Goal: Communication & Community: Answer question/provide support

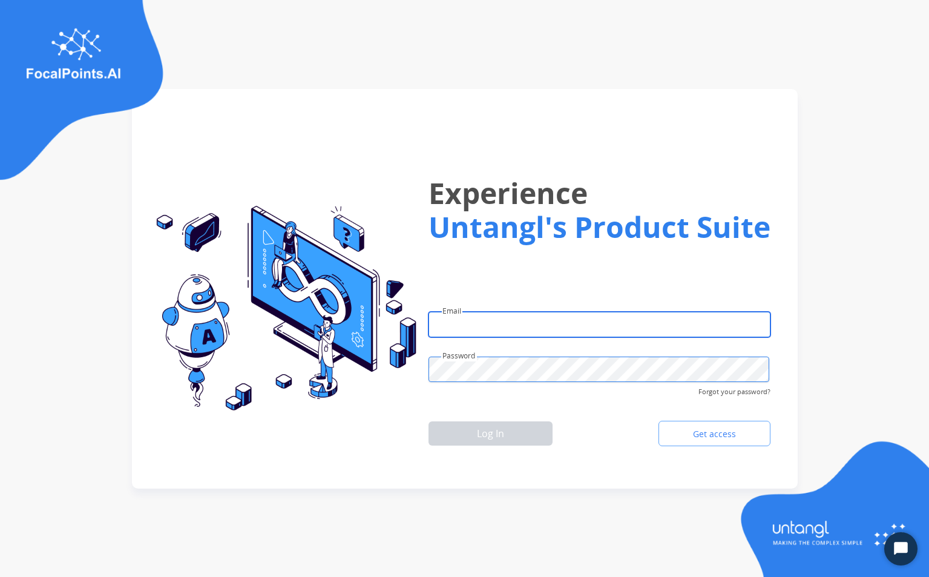
type input "**********"
click at [357, 400] on img at bounding box center [281, 309] width 270 height 206
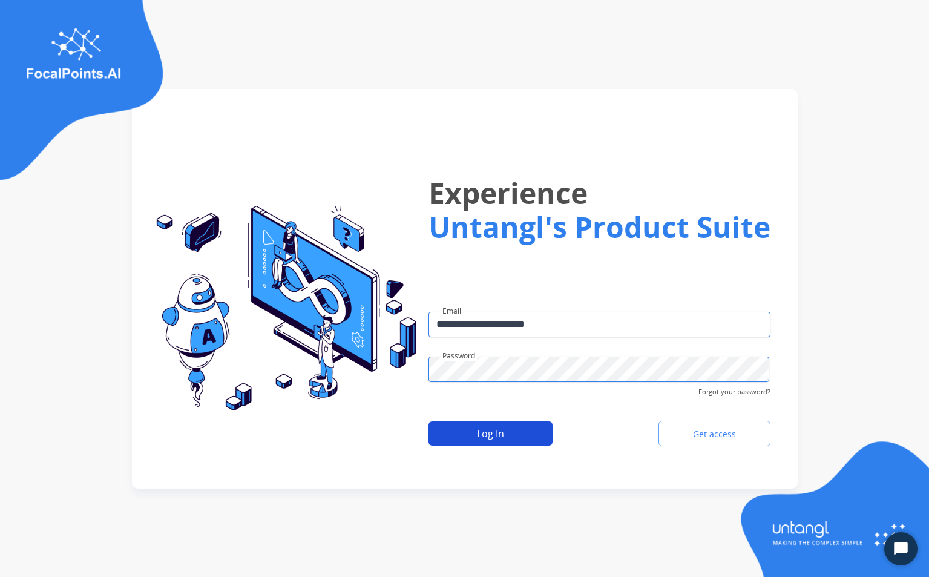
click at [491, 433] on button "Log In" at bounding box center [490, 433] width 124 height 24
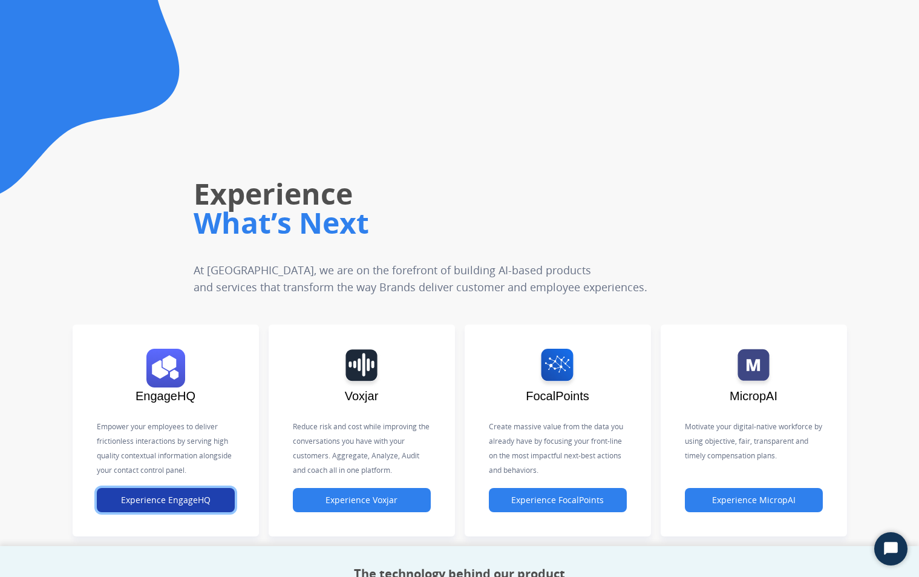
click at [172, 503] on button "Experience EngageHQ" at bounding box center [166, 500] width 138 height 24
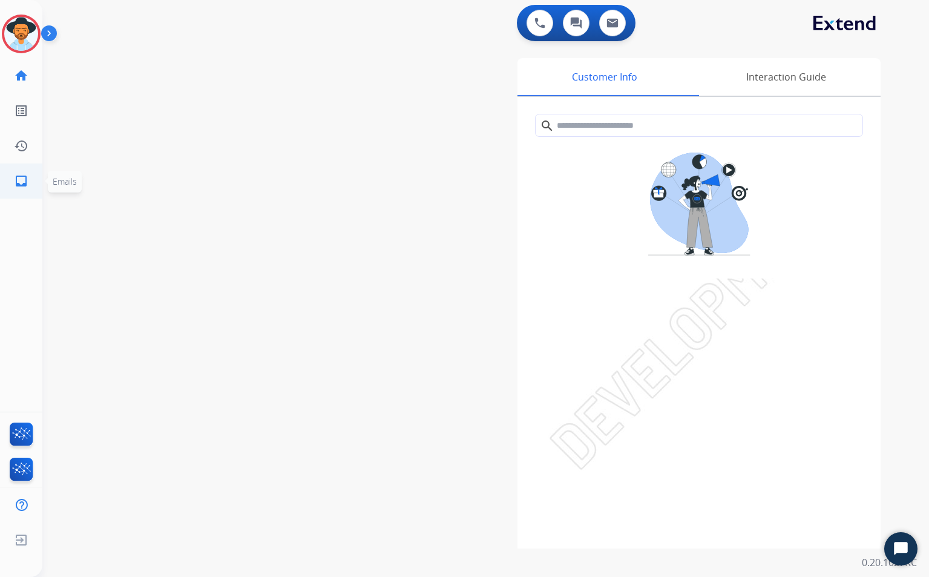
click at [20, 181] on mat-icon "inbox" at bounding box center [21, 181] width 15 height 15
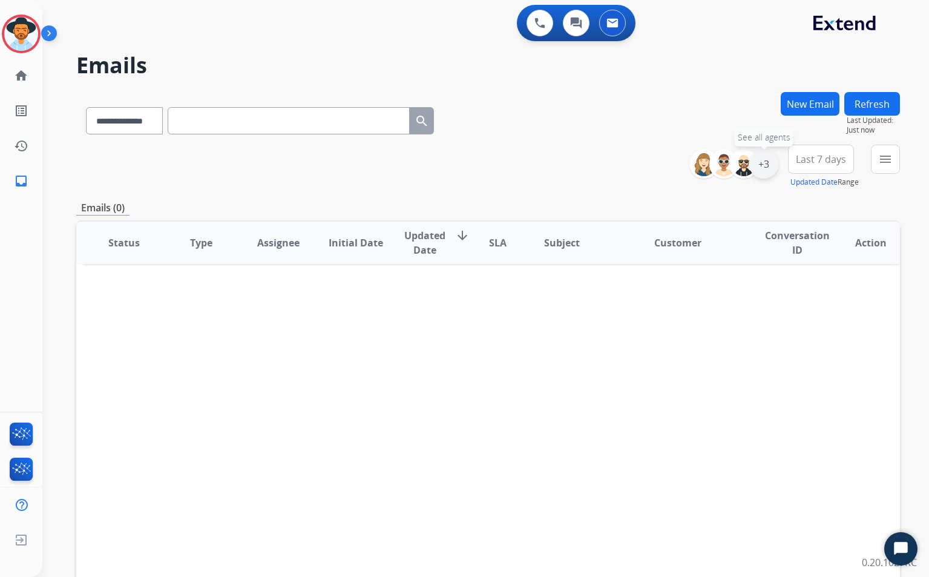
click at [763, 166] on div "+3" at bounding box center [763, 163] width 29 height 29
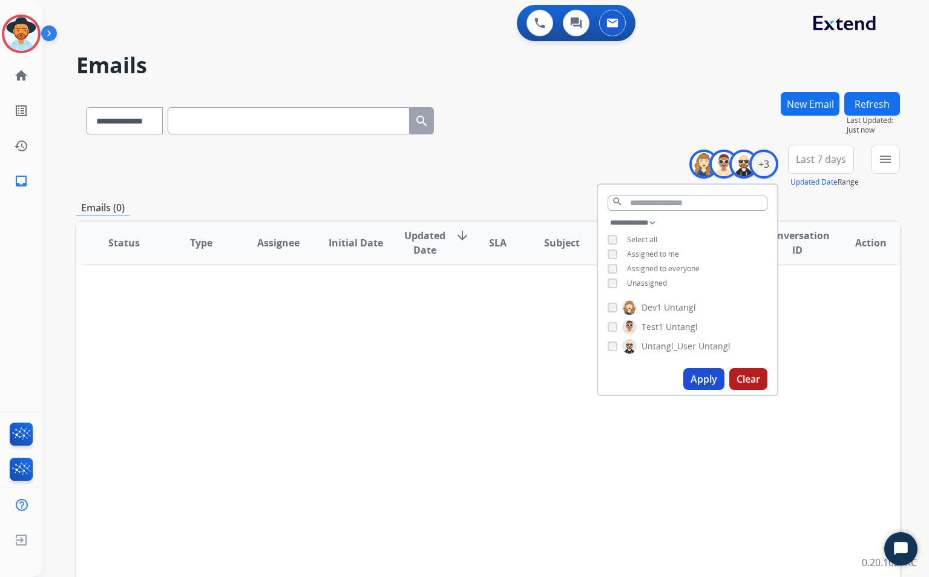
click at [707, 383] on button "Apply" at bounding box center [703, 379] width 41 height 22
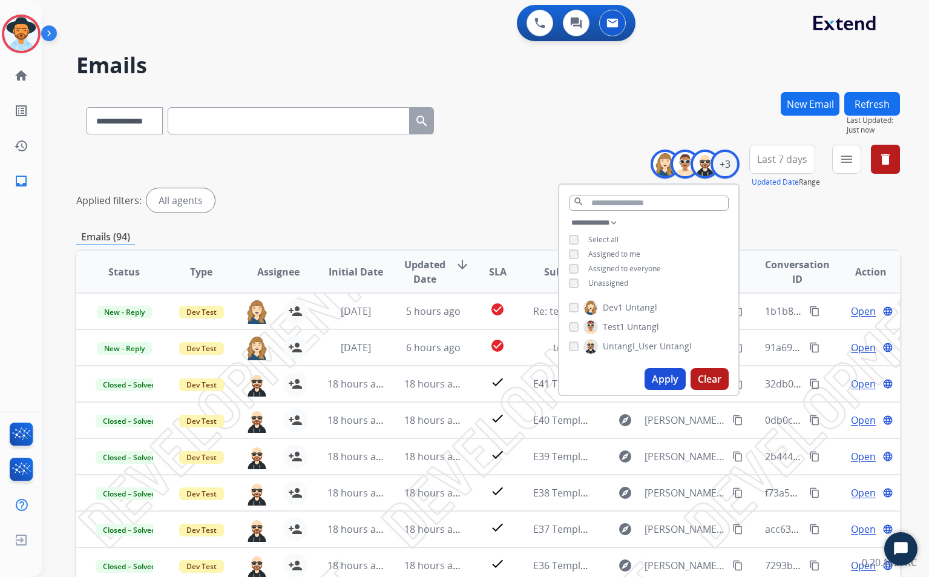
click at [471, 209] on div "Applied filters: All agents" at bounding box center [487, 200] width 823 height 24
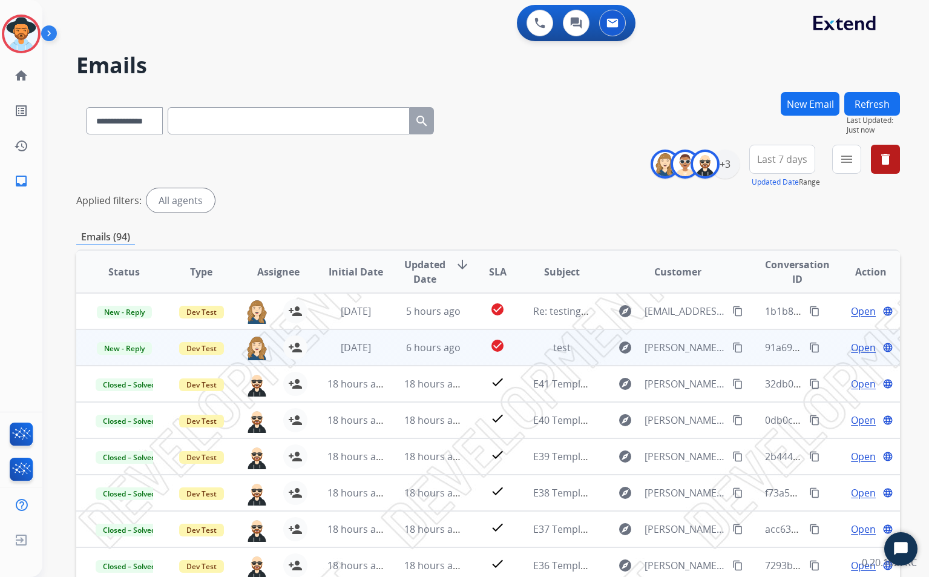
click at [858, 348] on span "Open" at bounding box center [863, 347] width 25 height 15
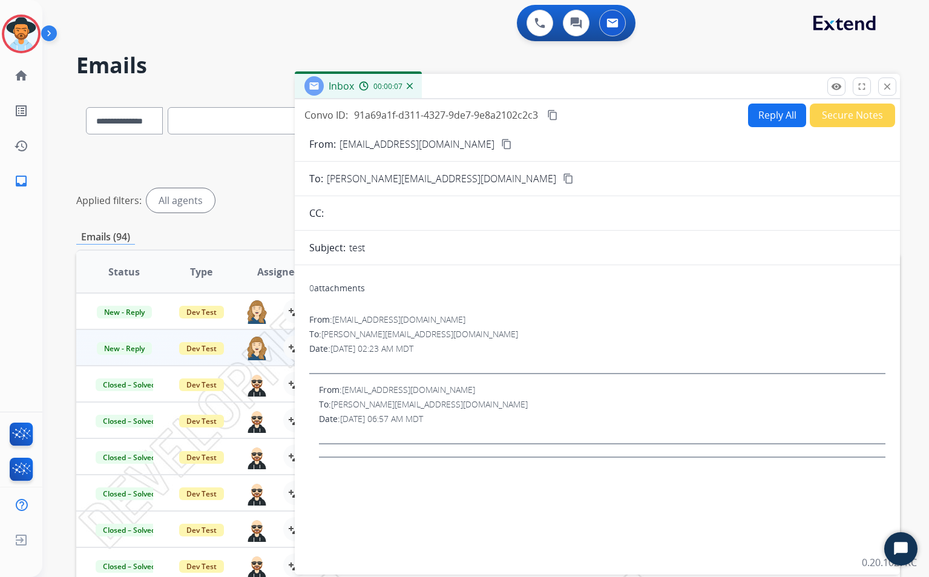
click at [765, 118] on button "Reply All" at bounding box center [777, 115] width 58 height 24
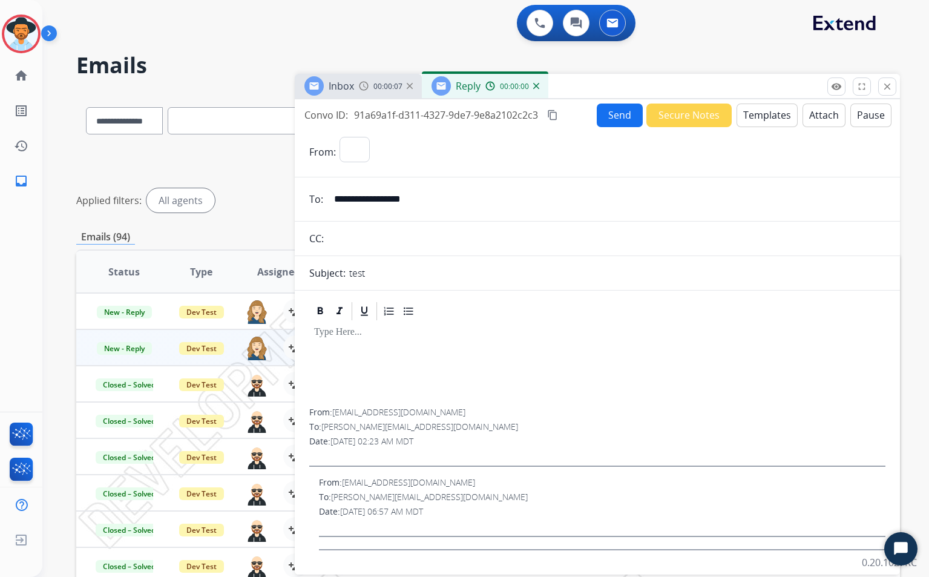
select select "**********"
click at [776, 122] on button "Templates" at bounding box center [766, 115] width 61 height 24
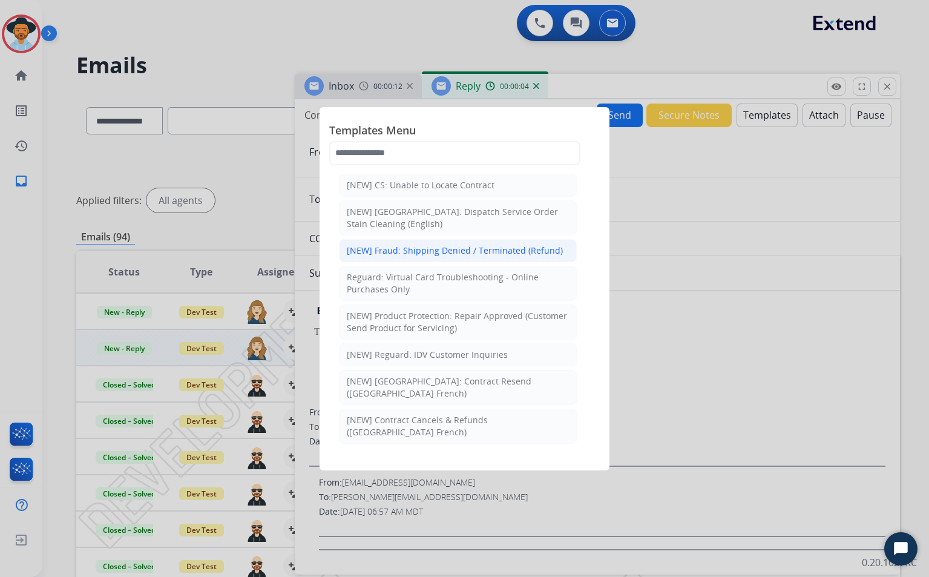
click at [446, 253] on div "[NEW] Fraud: Shipping Denied / Terminated (Refund)" at bounding box center [455, 250] width 216 height 12
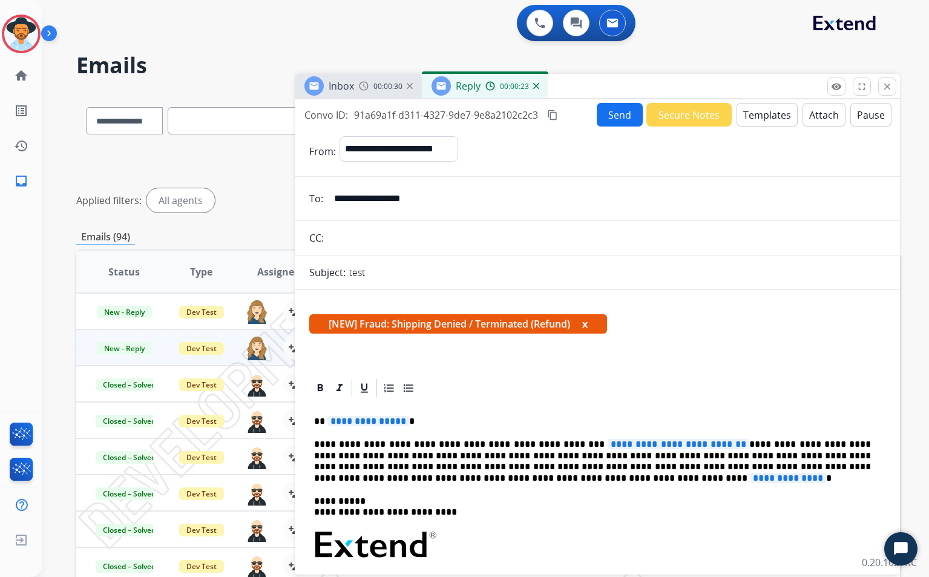
click at [768, 117] on button "Templates" at bounding box center [766, 115] width 61 height 24
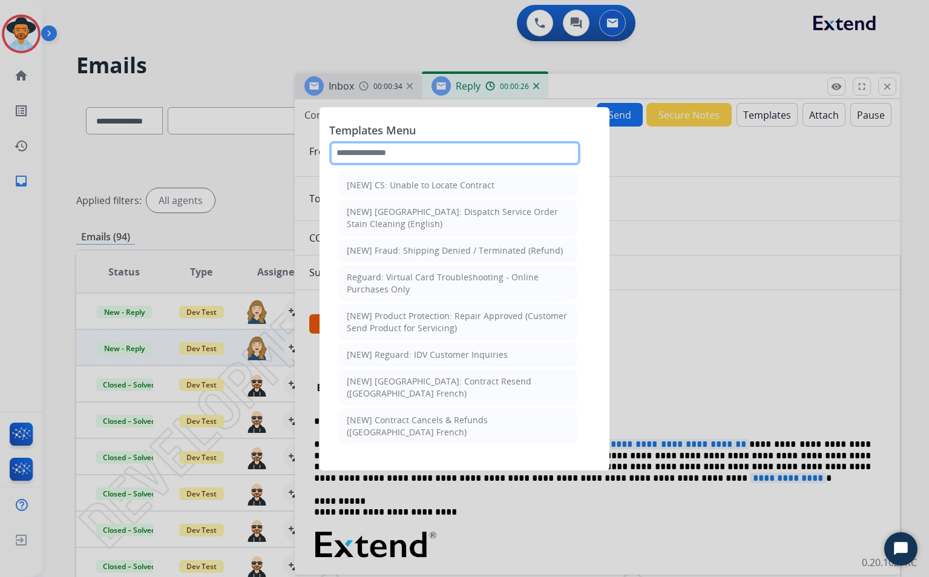
click at [459, 149] on input "text" at bounding box center [454, 153] width 251 height 24
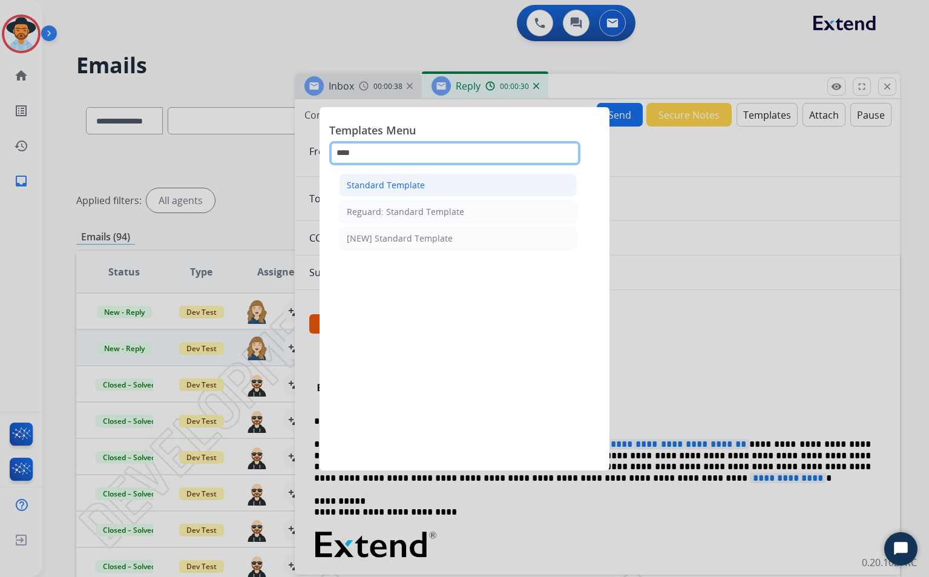
type input "****"
click at [425, 184] on li "Standard Template" at bounding box center [458, 185] width 238 height 23
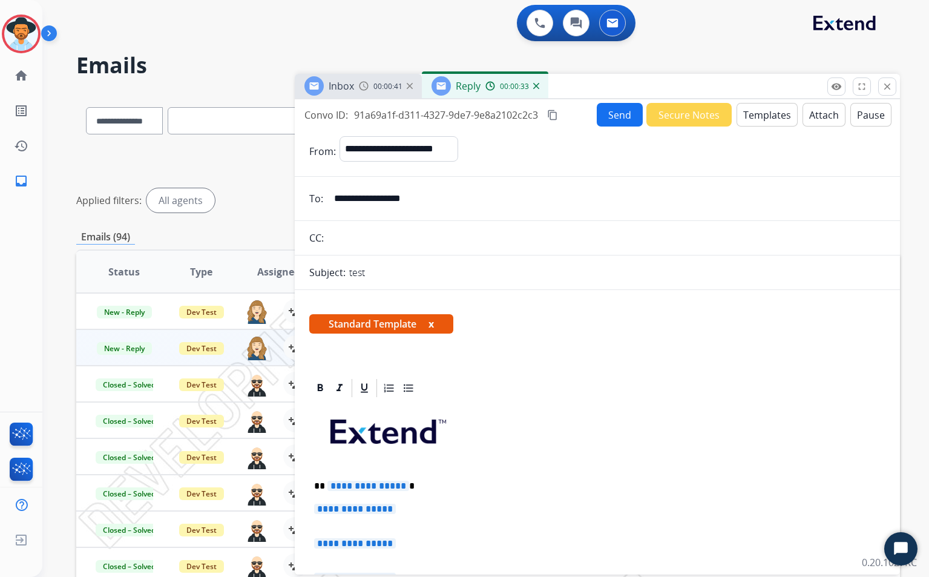
click at [768, 118] on button "Templates" at bounding box center [766, 115] width 61 height 24
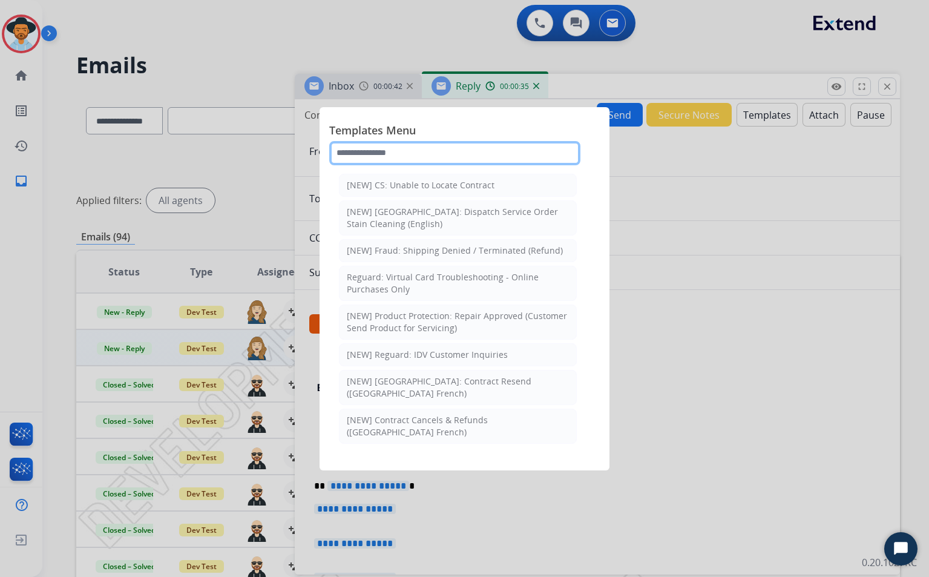
click at [393, 154] on input "text" at bounding box center [454, 153] width 251 height 24
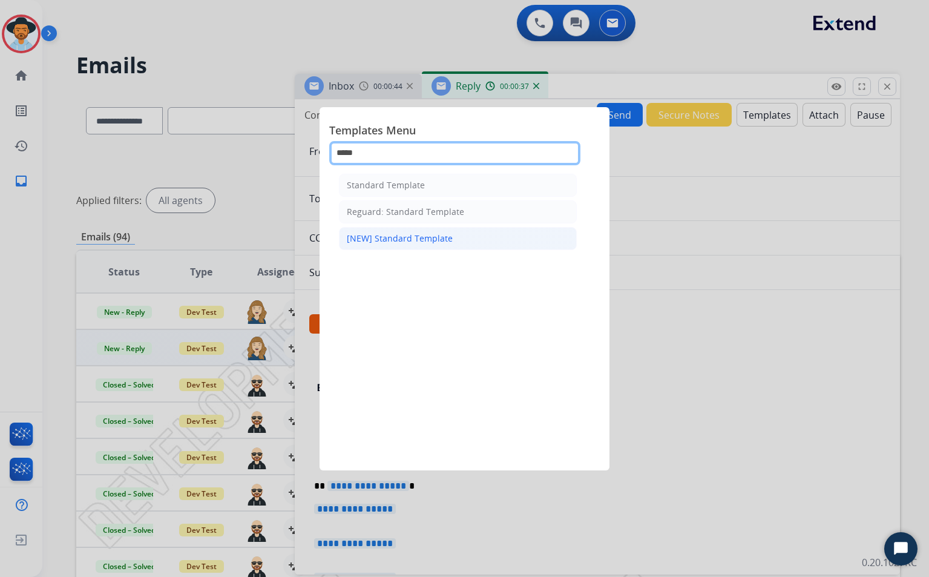
type input "*****"
click at [439, 239] on div "[NEW] Standard Template" at bounding box center [400, 238] width 106 height 12
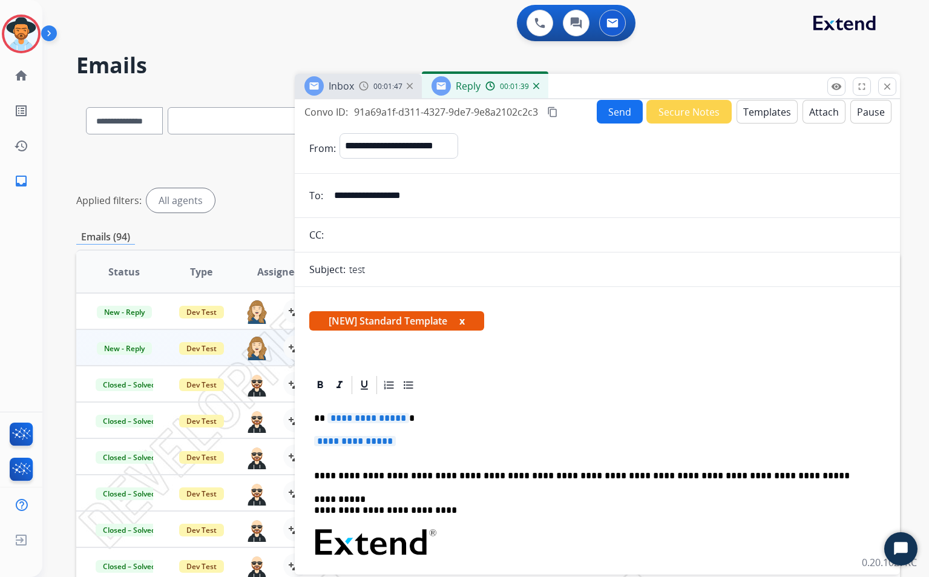
scroll to position [5, 0]
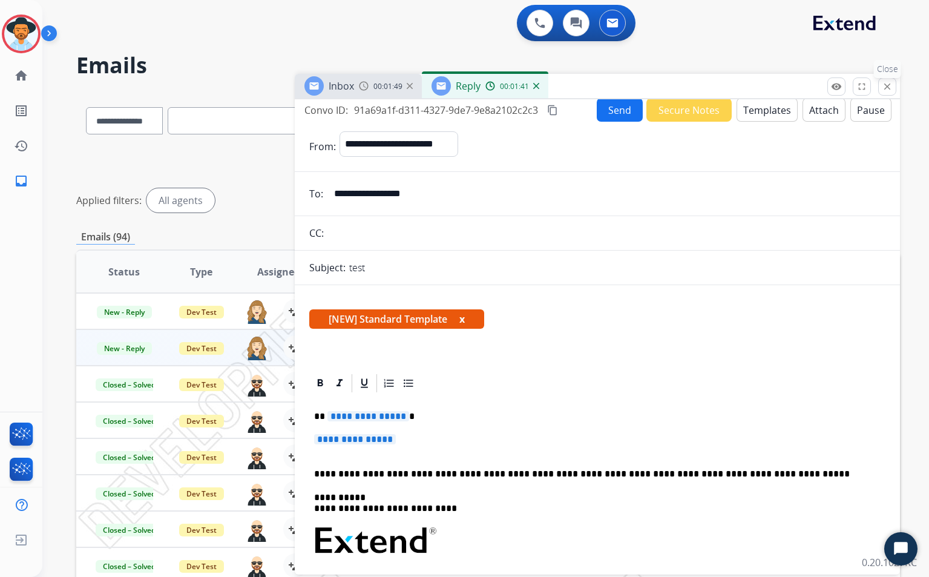
click at [885, 86] on mat-icon "close" at bounding box center [886, 86] width 11 height 11
